Goal: Information Seeking & Learning: Learn about a topic

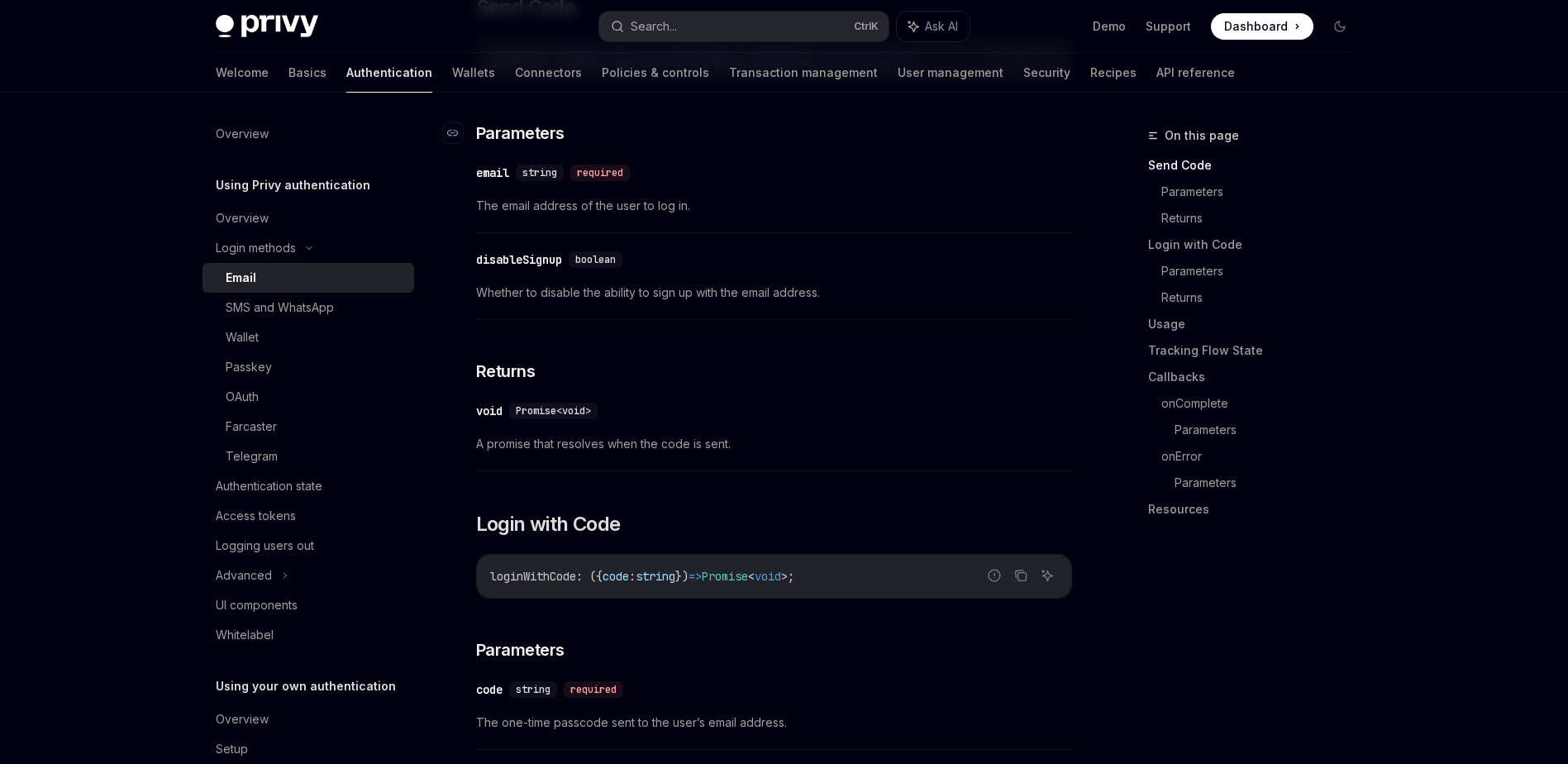
scroll to position [578, 0]
click at [296, 304] on div "SMS and WhatsApp" at bounding box center [279, 307] width 108 height 20
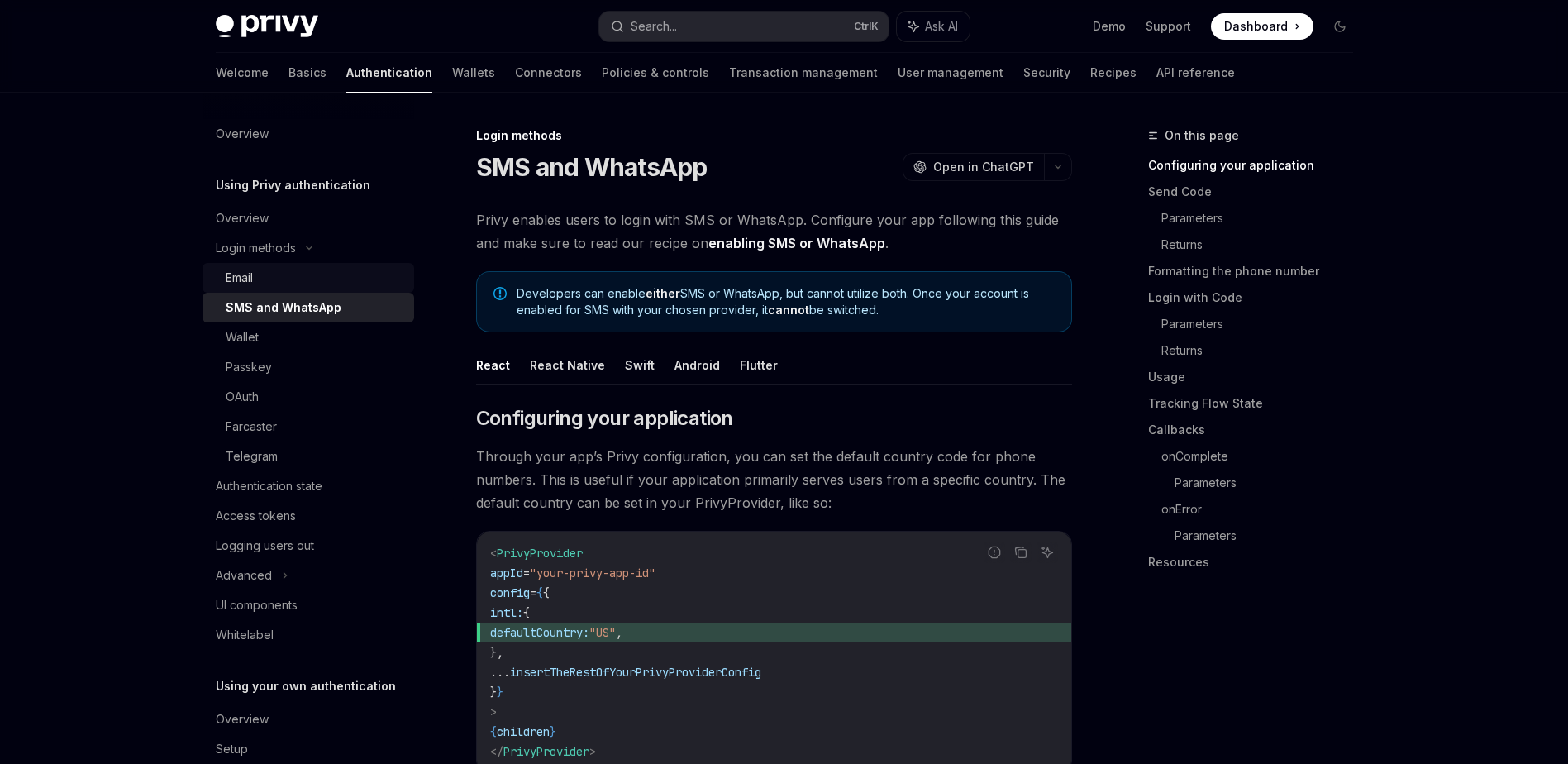
click at [279, 275] on div "Email" at bounding box center [315, 278] width 179 height 20
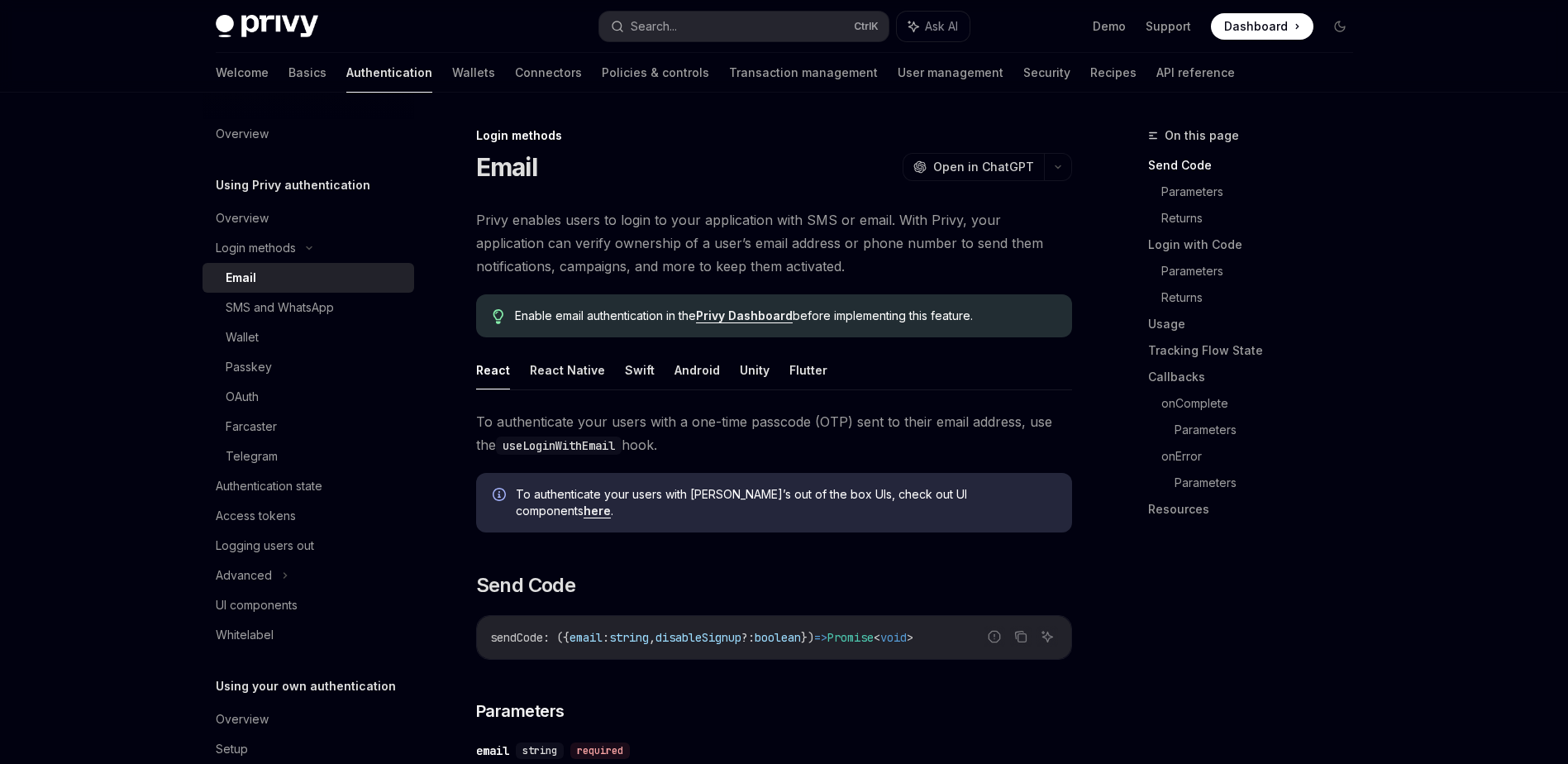
type textarea "*"
